Goal: Task Accomplishment & Management: Use online tool/utility

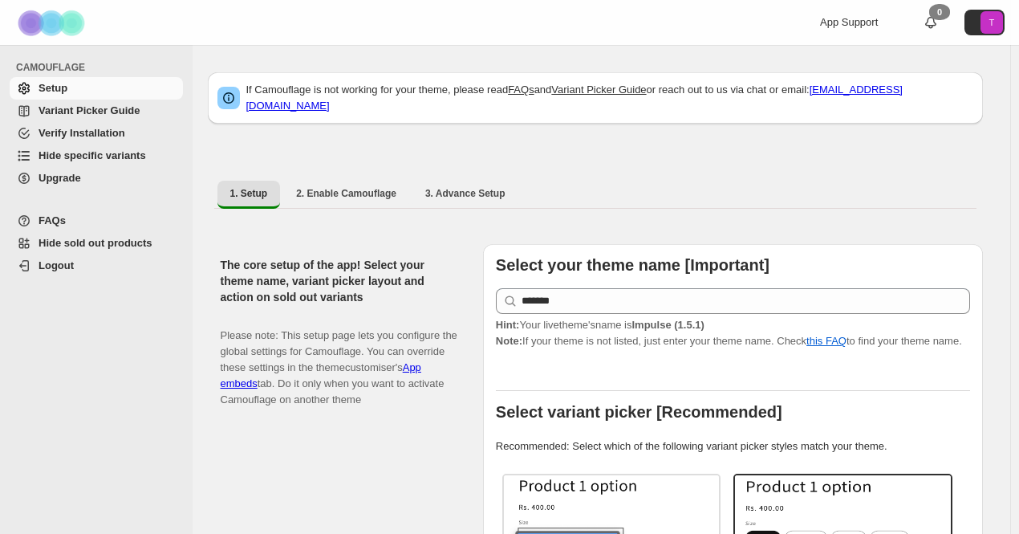
click at [70, 153] on span "Hide specific variants" at bounding box center [93, 155] width 108 height 12
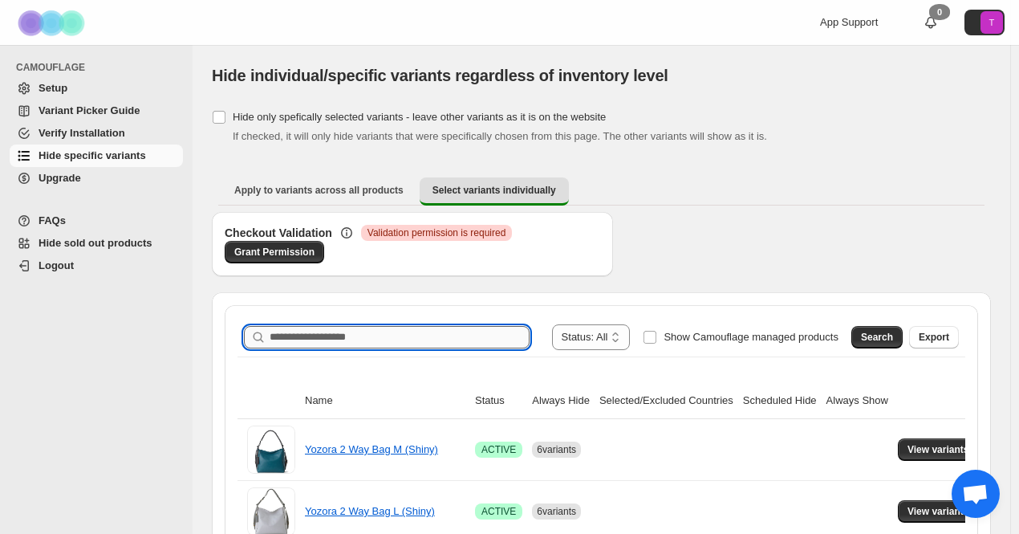
click at [344, 336] on input "Search product name" at bounding box center [400, 337] width 260 height 22
paste input "*******"
type input "*******"
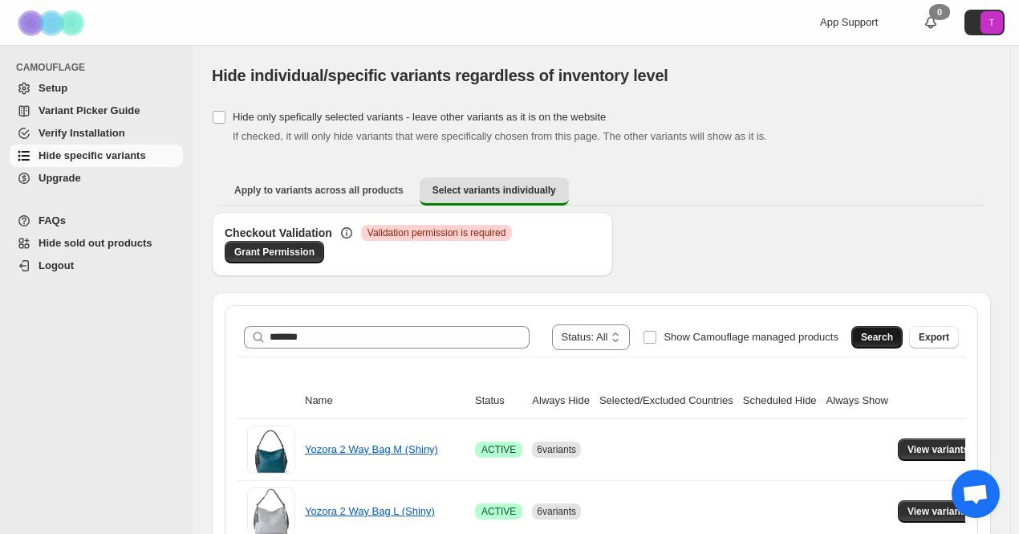
click at [893, 336] on span "Search" at bounding box center [877, 337] width 32 height 13
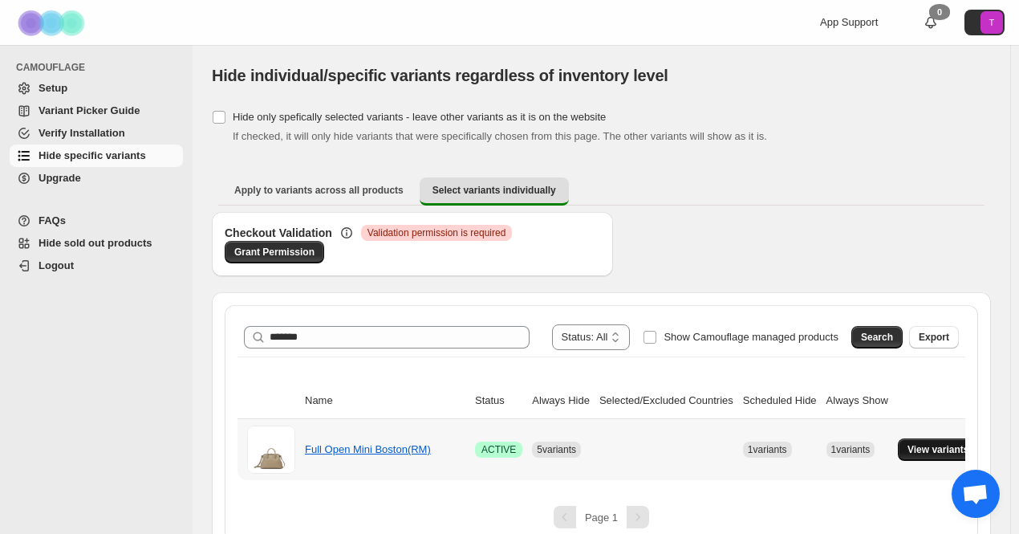
click at [908, 452] on span "View variants" at bounding box center [939, 449] width 62 height 13
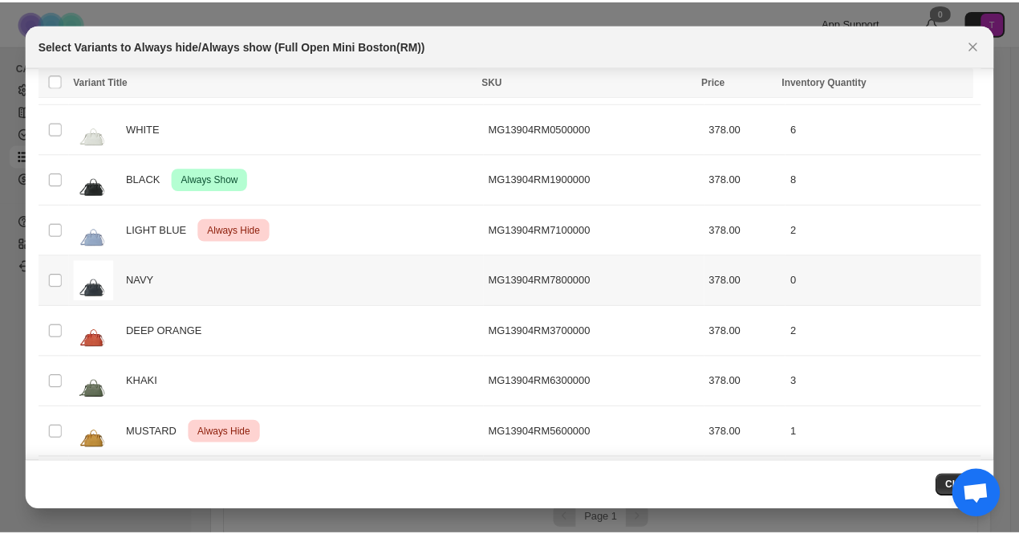
scroll to position [270, 0]
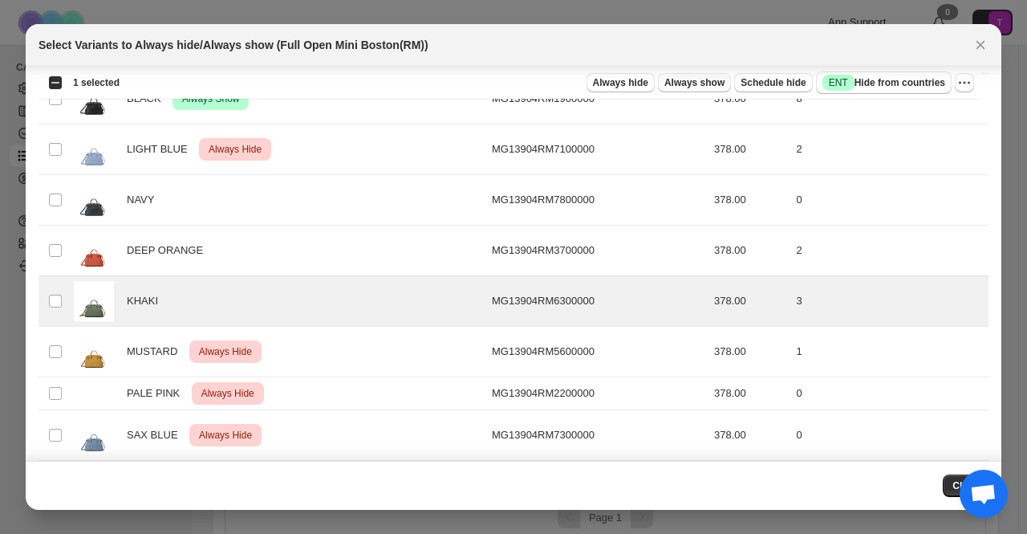
click at [714, 82] on span "Always show" at bounding box center [695, 82] width 60 height 13
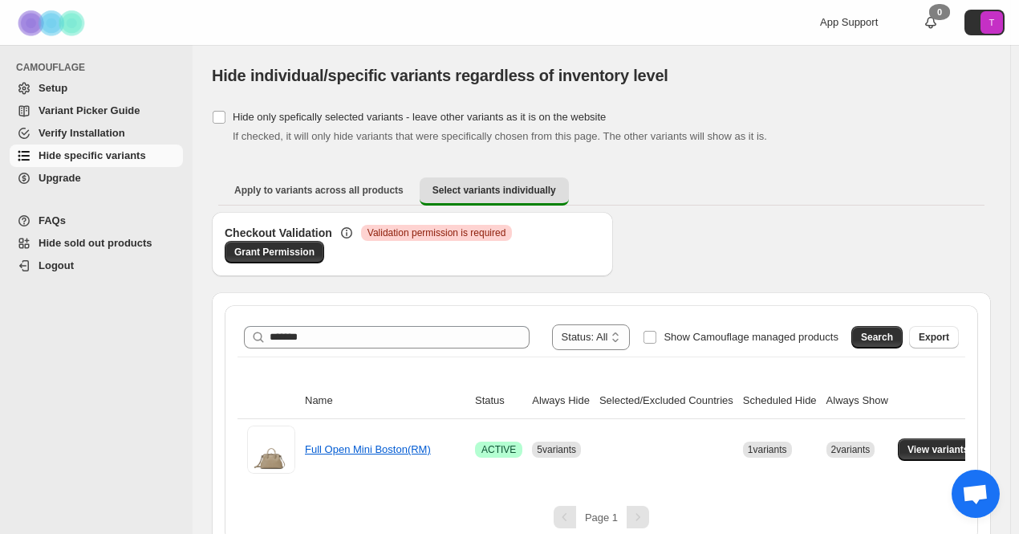
scroll to position [18, 0]
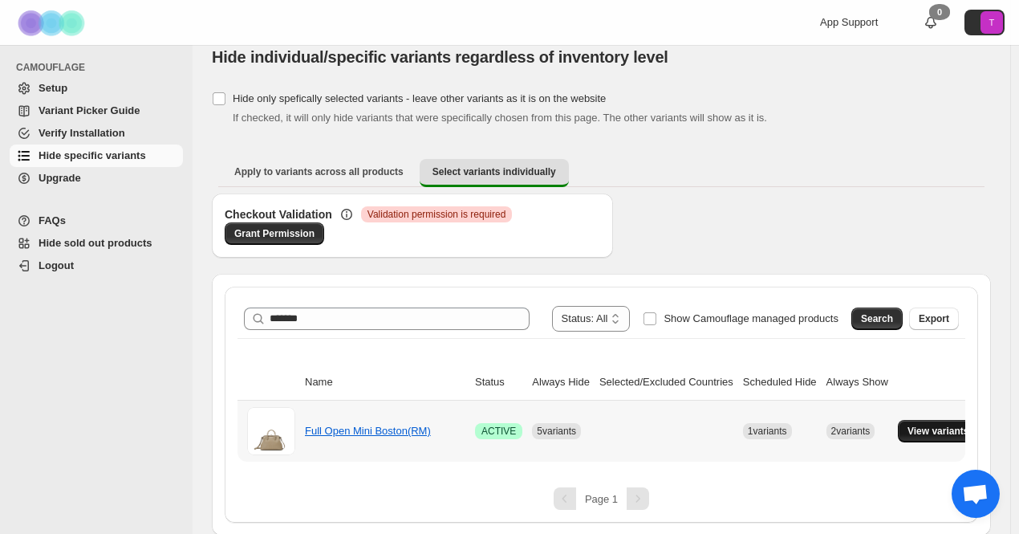
click at [932, 427] on span "View variants" at bounding box center [939, 431] width 62 height 13
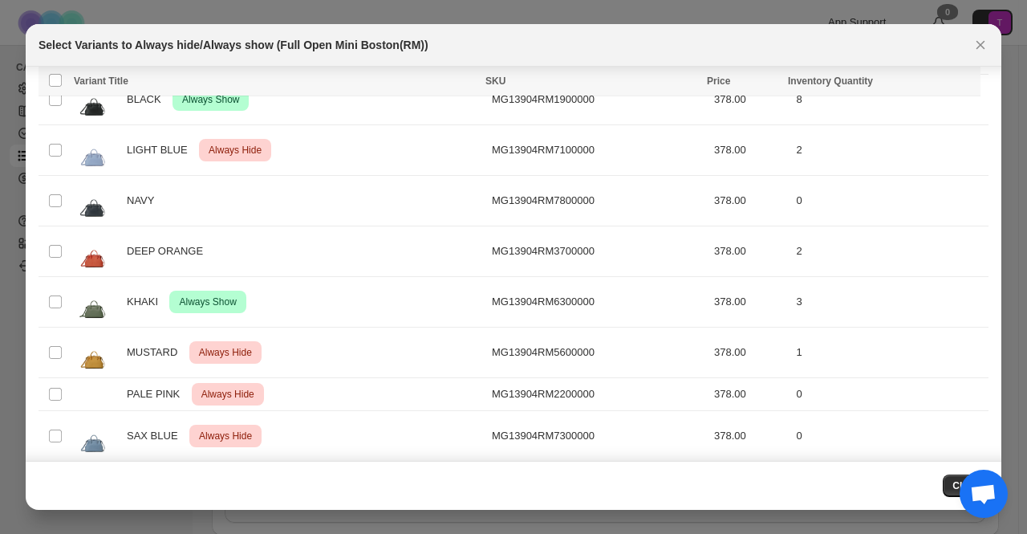
scroll to position [270, 0]
click at [399, 388] on div "PALE PINK Critical Always Hide" at bounding box center [278, 393] width 409 height 22
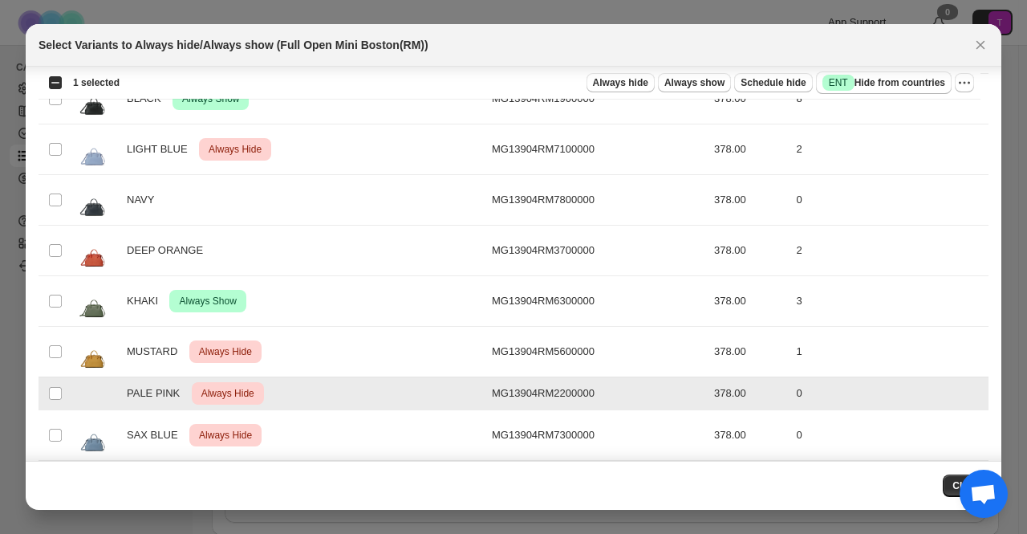
click at [396, 384] on div "PALE PINK Critical Always Hide" at bounding box center [278, 393] width 409 height 22
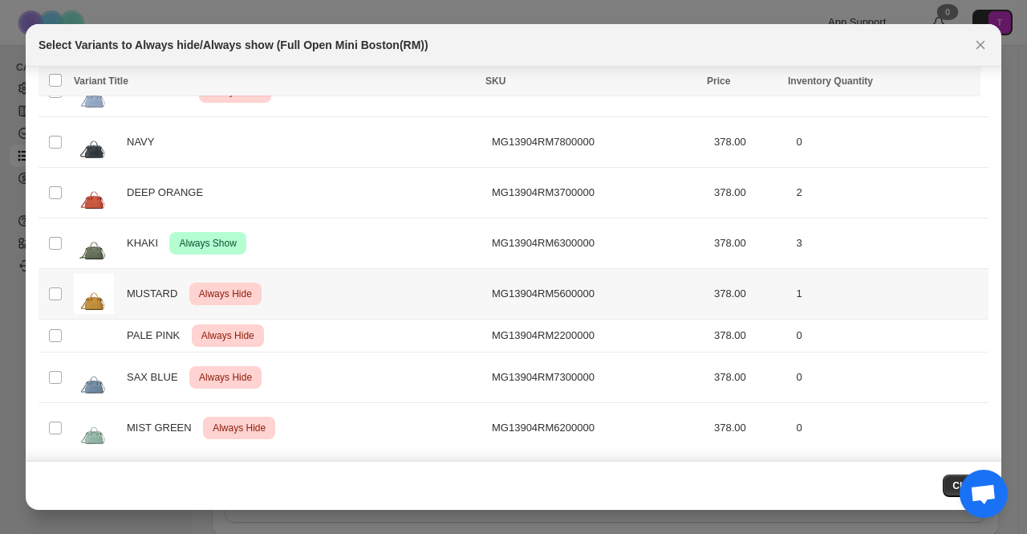
scroll to position [0, 0]
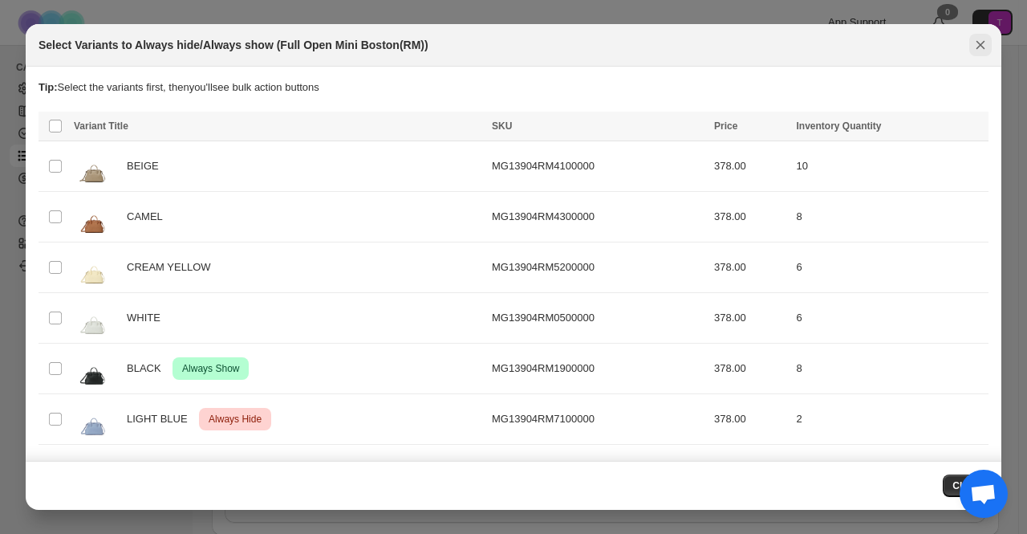
click at [979, 50] on icon "Close" at bounding box center [981, 45] width 16 height 16
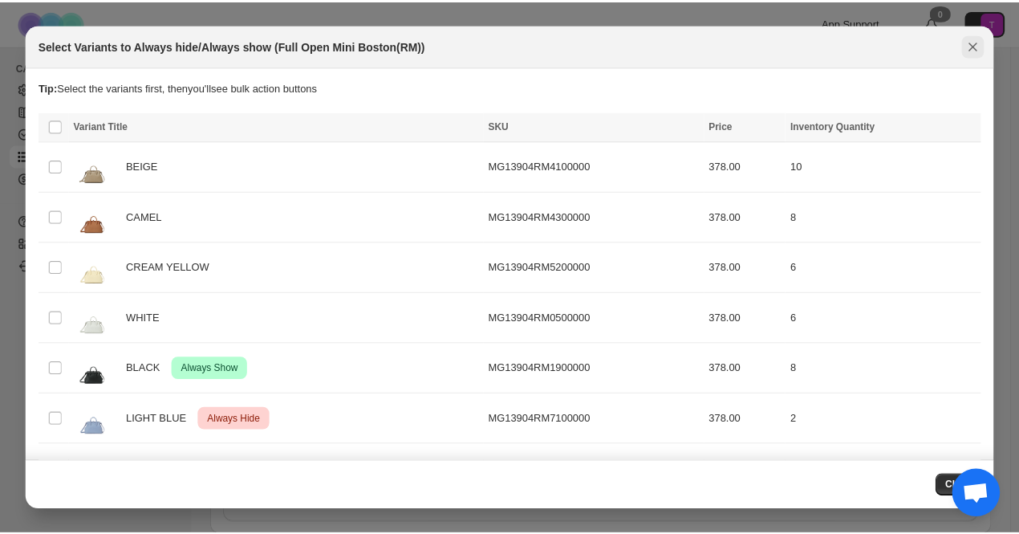
scroll to position [18, 0]
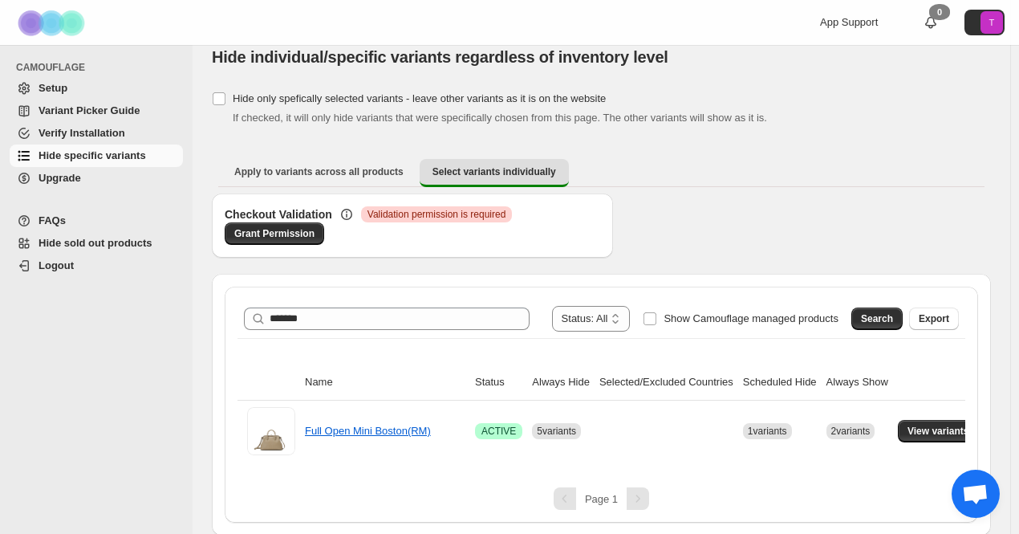
click at [766, 198] on div "Checkout Validation Critical Validation permission is required Grant Permission" at bounding box center [601, 233] width 779 height 80
